Goal: Find contact information: Find contact information

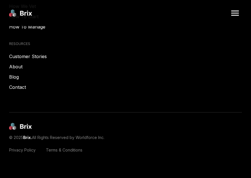
scroll to position [3085, 0]
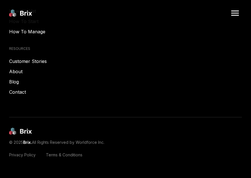
click at [19, 89] on link "Contact" at bounding box center [125, 92] width 232 height 7
click at [237, 12] on img at bounding box center [235, 13] width 14 height 14
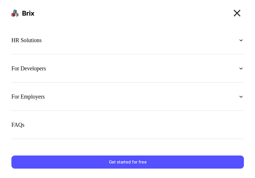
scroll to position [0, 0]
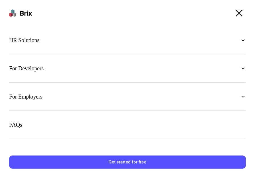
click at [246, 40] on img at bounding box center [243, 40] width 6 height 6
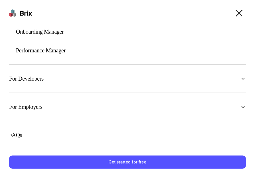
scroll to position [87, 0]
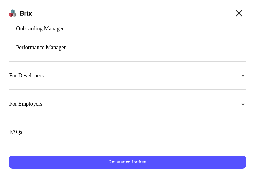
click at [241, 75] on img at bounding box center [243, 76] width 6 height 6
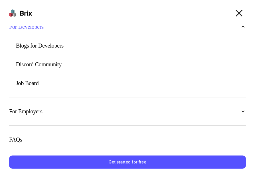
scroll to position [143, 0]
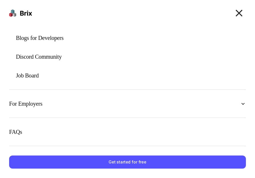
click at [240, 103] on img at bounding box center [243, 104] width 6 height 6
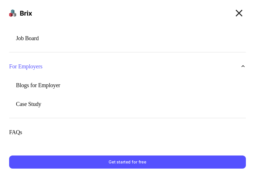
scroll to position [181, 0]
click at [238, 13] on img at bounding box center [239, 13] width 14 height 14
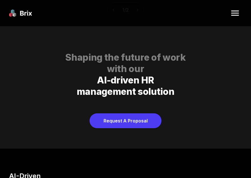
scroll to position [2768, 0]
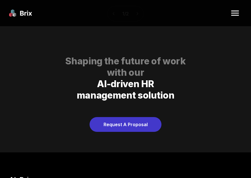
click at [146, 117] on link "Request A Proposal" at bounding box center [125, 124] width 72 height 15
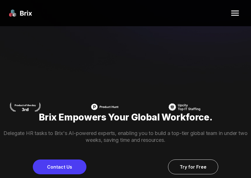
scroll to position [156, 0]
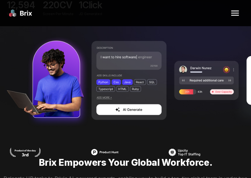
click at [235, 12] on img at bounding box center [235, 13] width 14 height 14
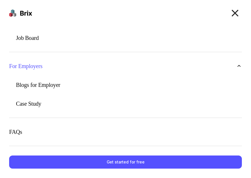
scroll to position [0, 0]
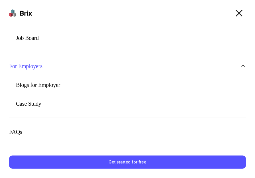
click at [14, 131] on p "FAQs" at bounding box center [15, 132] width 13 height 6
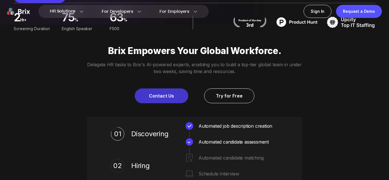
click at [160, 95] on link "Contact Us" at bounding box center [162, 96] width 54 height 15
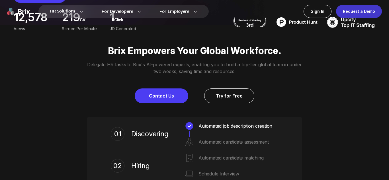
click at [355, 12] on div "Request a Demo" at bounding box center [359, 11] width 46 height 13
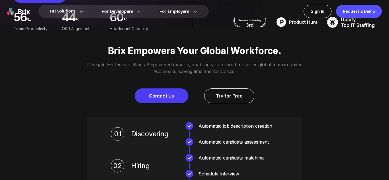
click at [19, 89] on div "Contact Us Try for Free" at bounding box center [194, 96] width 389 height 15
click at [319, 66] on div "Brix Empowers Your Global Workforce. Delegate HR tasks to Brix's AI-powered exp…" at bounding box center [194, 74] width 389 height 58
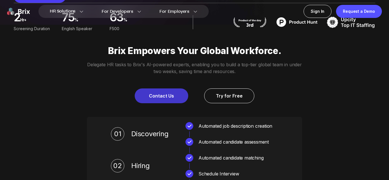
click at [188, 69] on p "Delegate HR tasks to Brix's AI-powered experts, enabling you to build a top-tie…" at bounding box center [194, 68] width 215 height 14
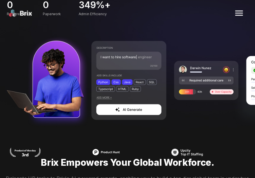
click at [240, 13] on img at bounding box center [239, 13] width 14 height 14
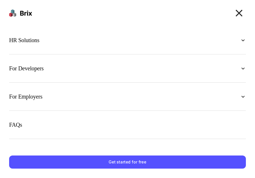
click at [238, 13] on img at bounding box center [239, 13] width 14 height 14
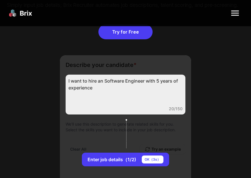
scroll to position [603, 0]
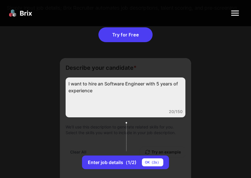
click at [122, 117] on div "I want to hire an Software Engineer with 5 years of experience 20/150" at bounding box center [126, 97] width 120 height 40
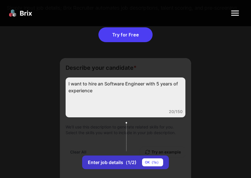
click at [154, 166] on div "OK（ 1 s）" at bounding box center [152, 162] width 21 height 8
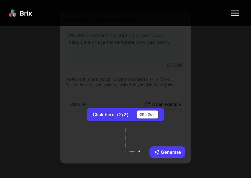
scroll to position [655, 0]
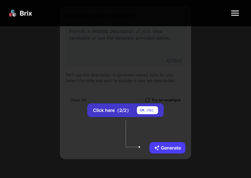
click at [156, 114] on div "OK（ 1 s）" at bounding box center [147, 110] width 21 height 8
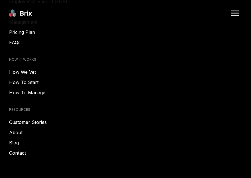
scroll to position [3025, 0]
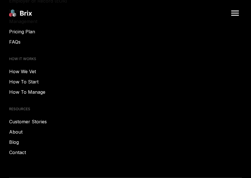
click at [19, 149] on link "Contact" at bounding box center [125, 152] width 232 height 7
